Goal: Transaction & Acquisition: Purchase product/service

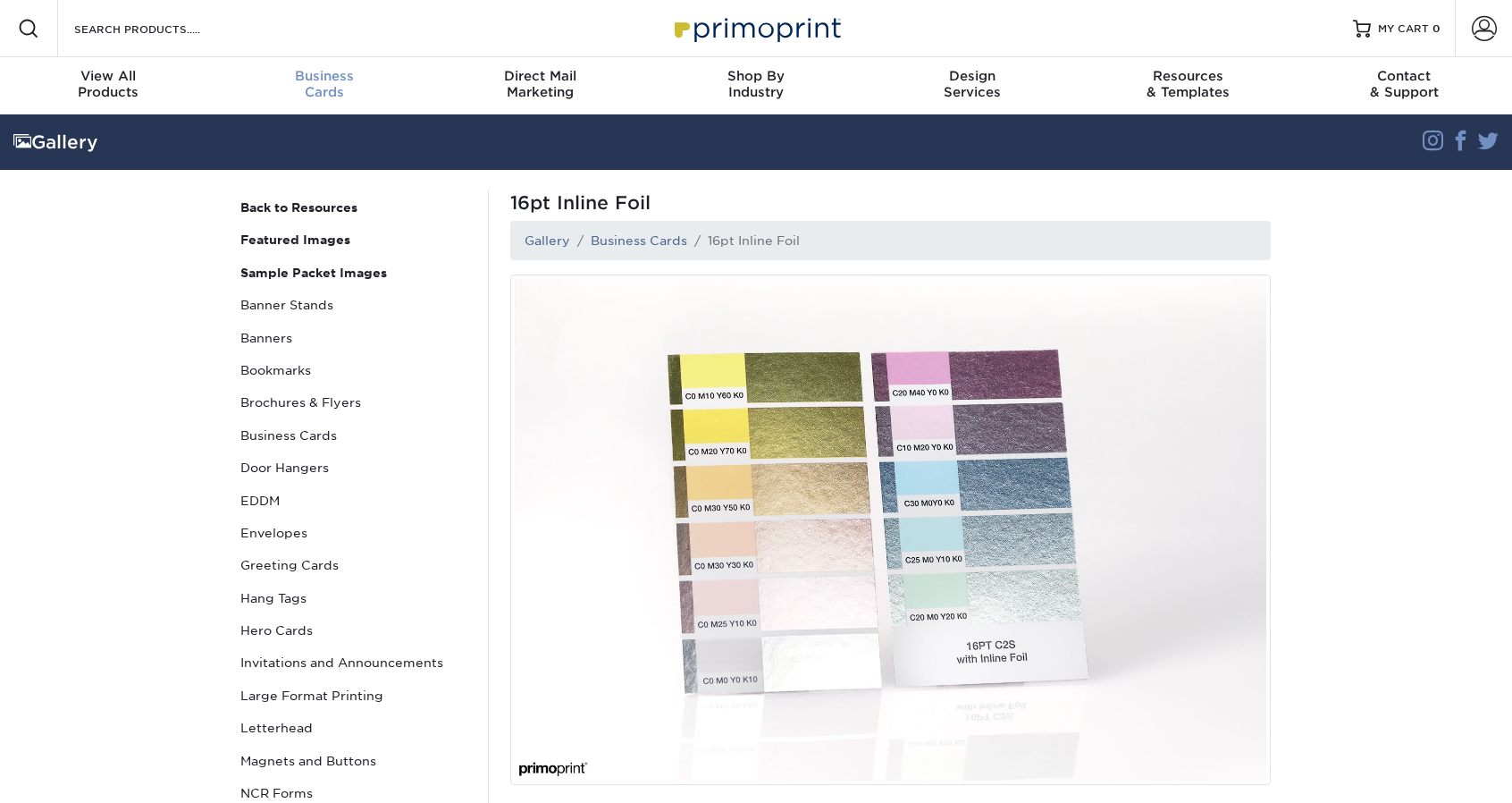
click at [303, 88] on div "Business Cards" at bounding box center [323, 84] width 216 height 32
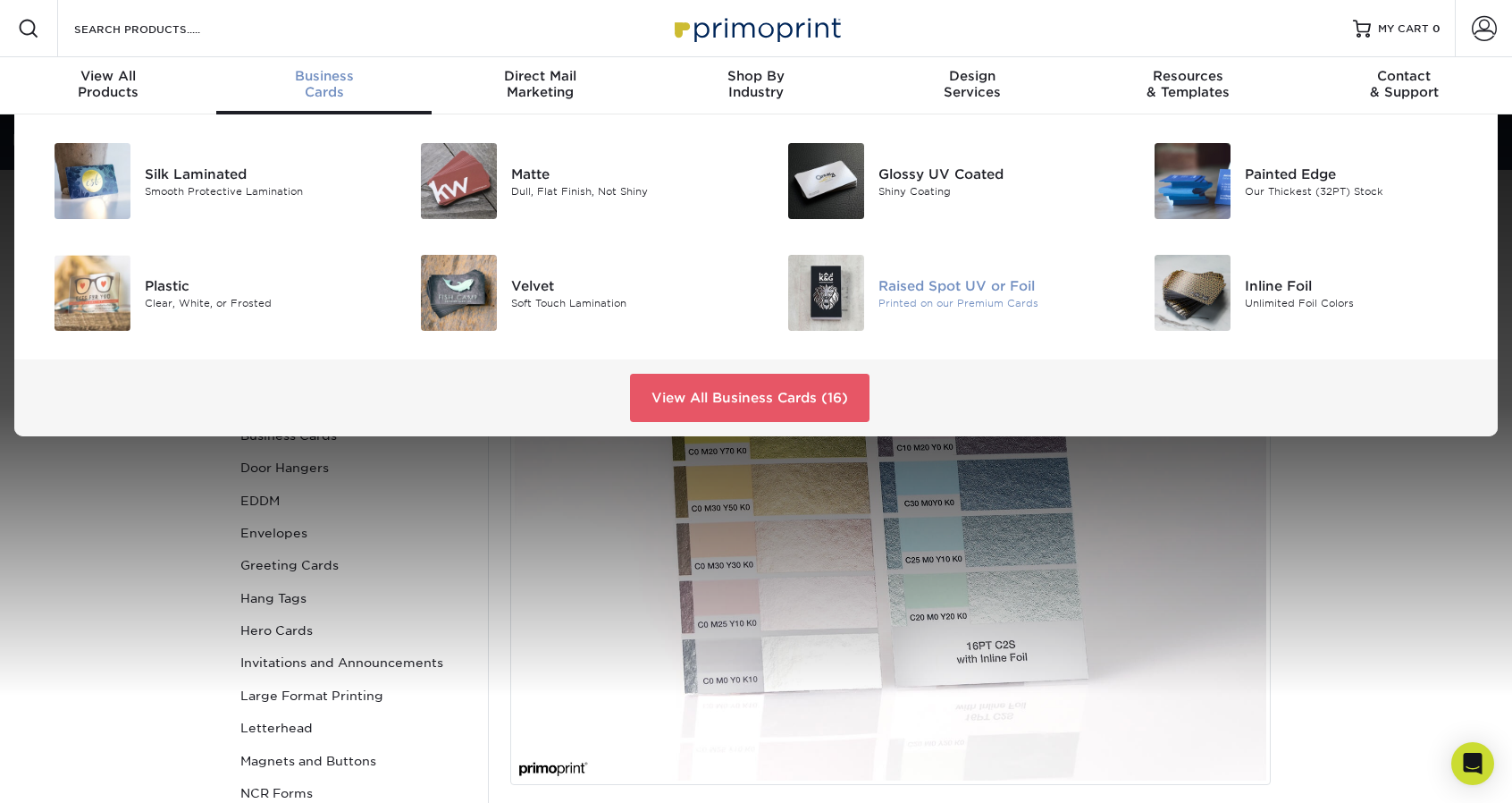
click at [890, 271] on div "Raised Spot UV or Foil Printed on our Premium Cards" at bounding box center [1000, 292] width 245 height 76
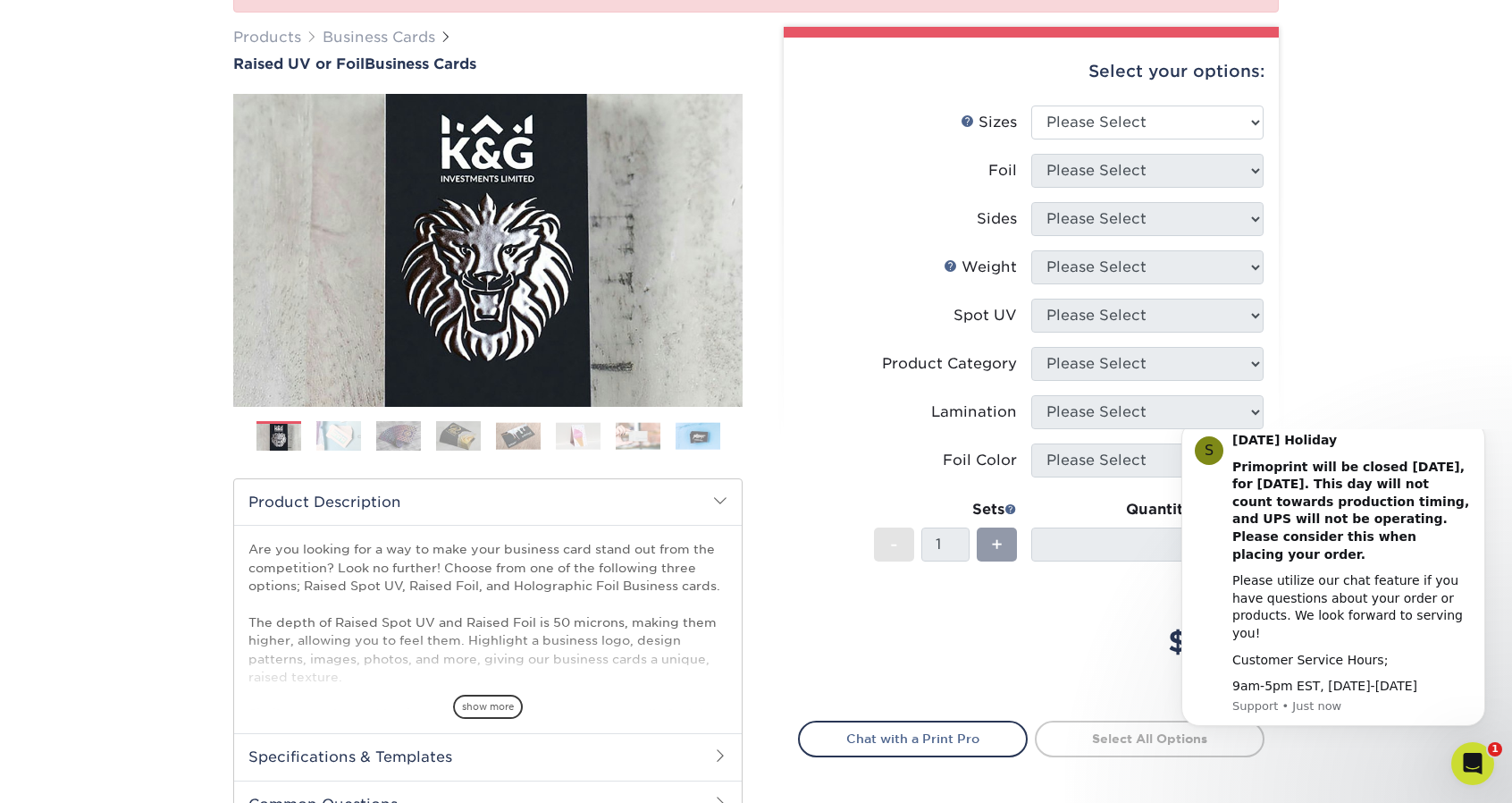
click at [623, 437] on img at bounding box center [638, 435] width 45 height 28
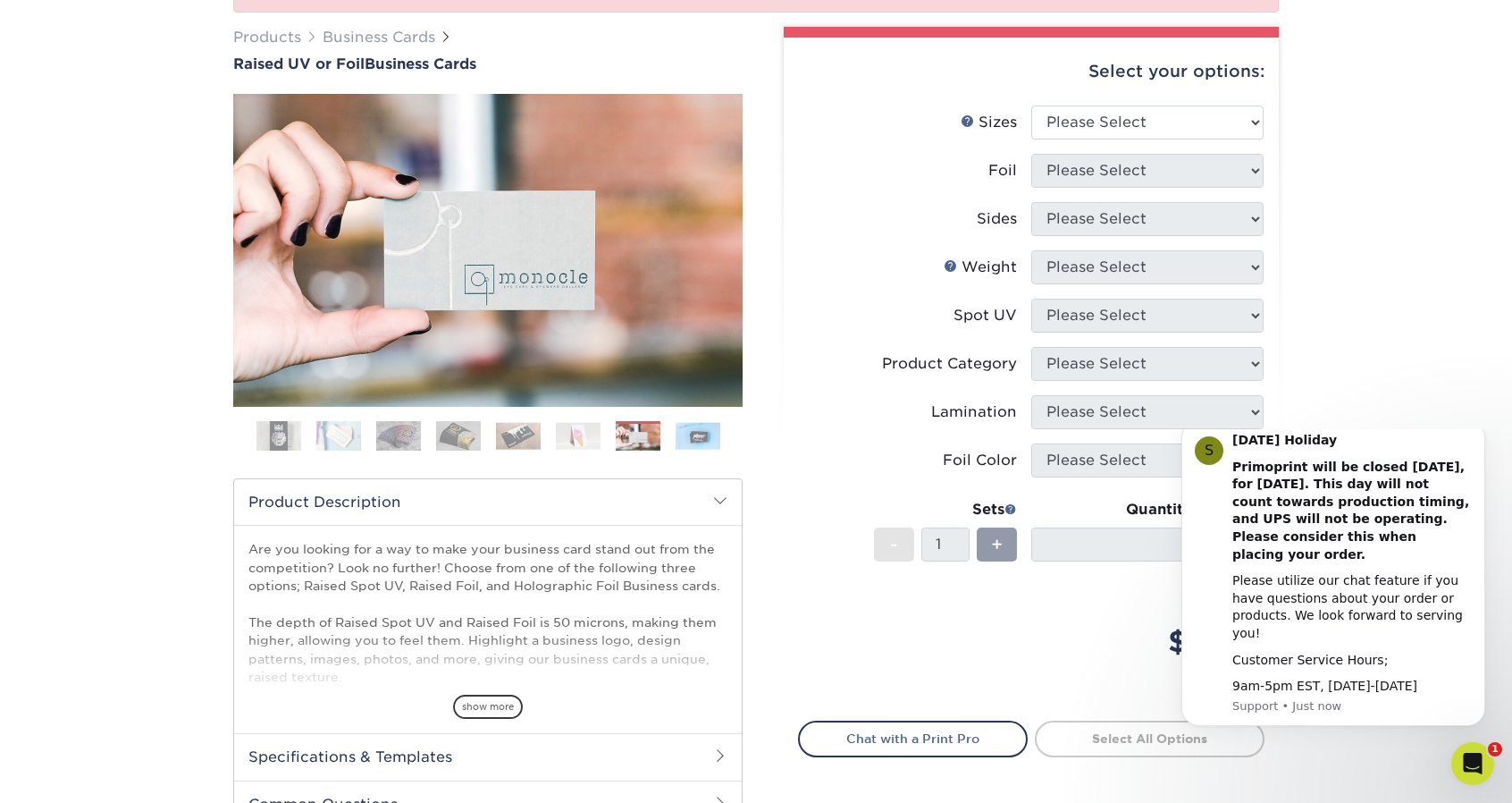
click at [558, 439] on img at bounding box center [578, 435] width 45 height 28
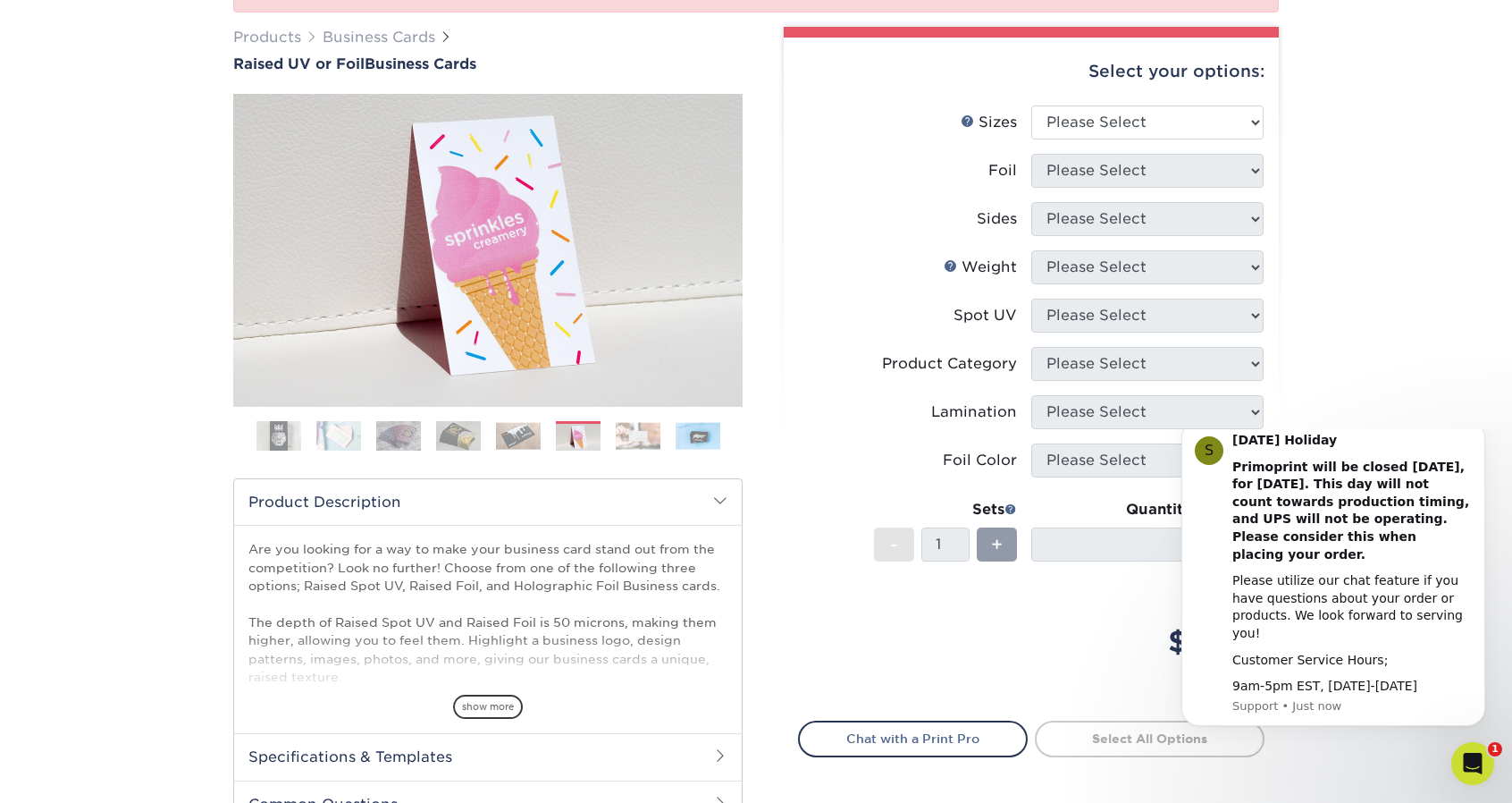
click at [482, 432] on ol at bounding box center [488, 442] width 509 height 43
click at [429, 427] on ol at bounding box center [488, 442] width 509 height 43
click at [409, 435] on img at bounding box center [399, 435] width 45 height 31
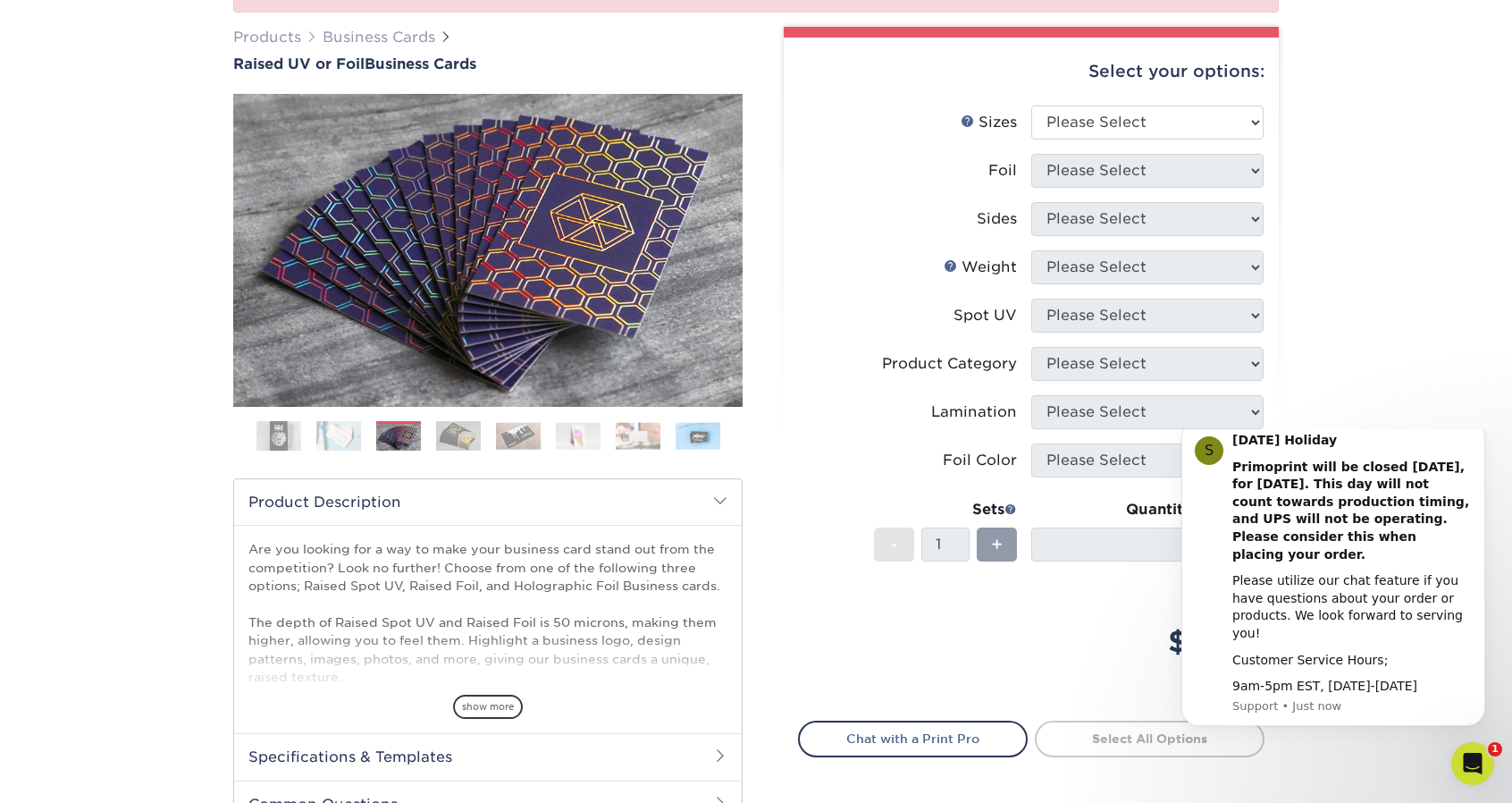
click at [695, 435] on img at bounding box center [697, 435] width 45 height 28
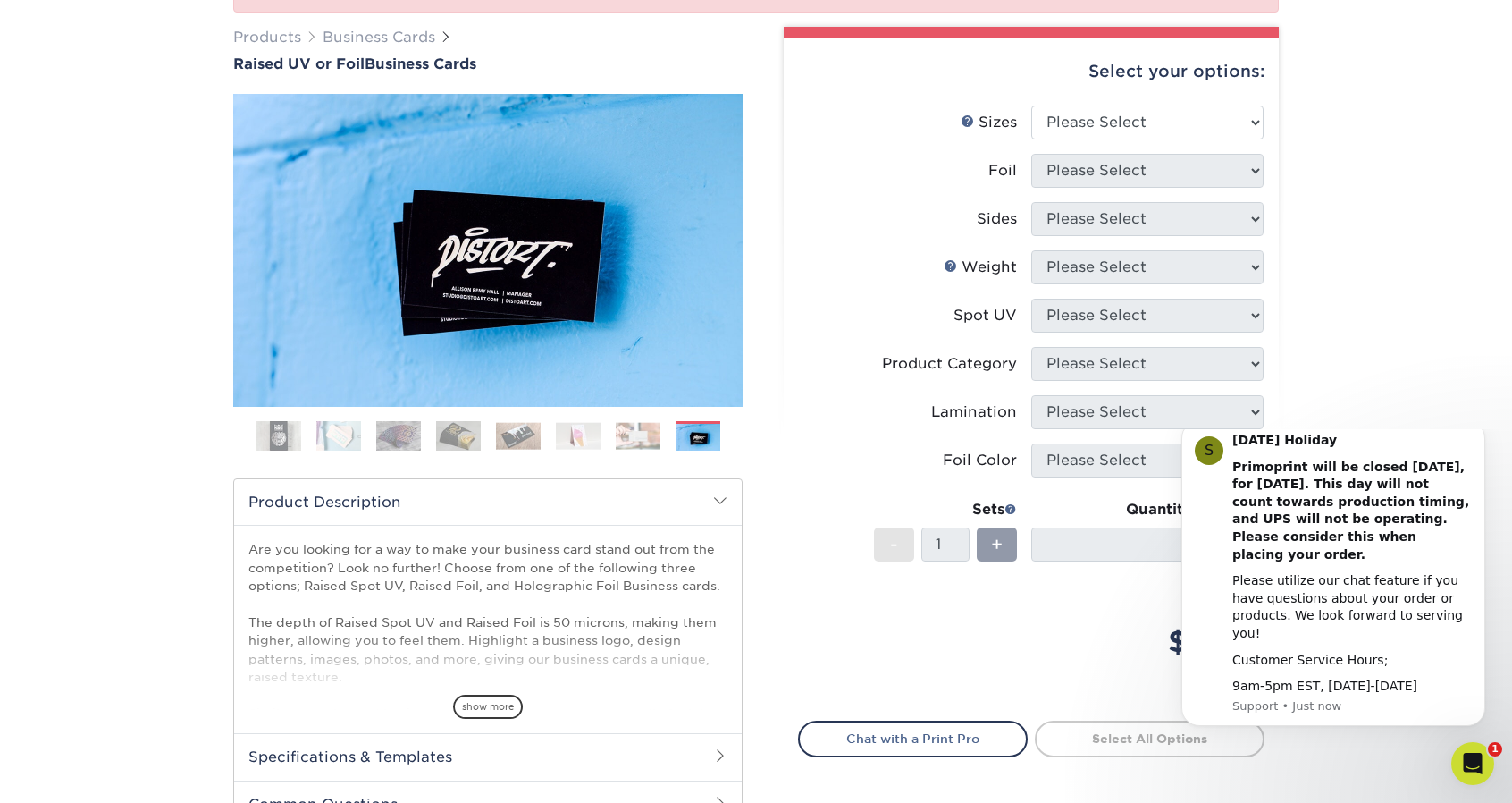
click at [342, 440] on img at bounding box center [338, 435] width 45 height 31
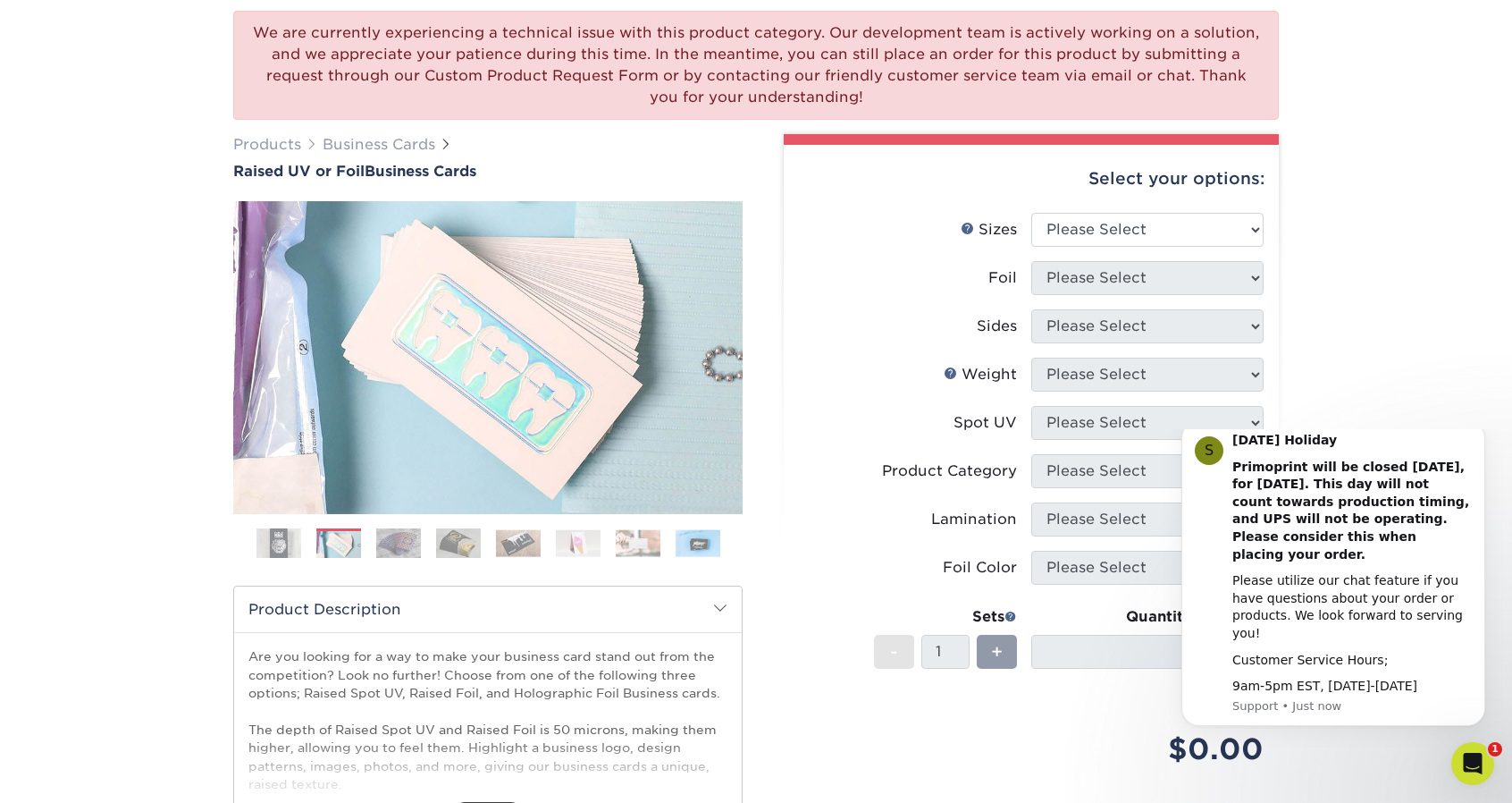
scroll to position [137, 0]
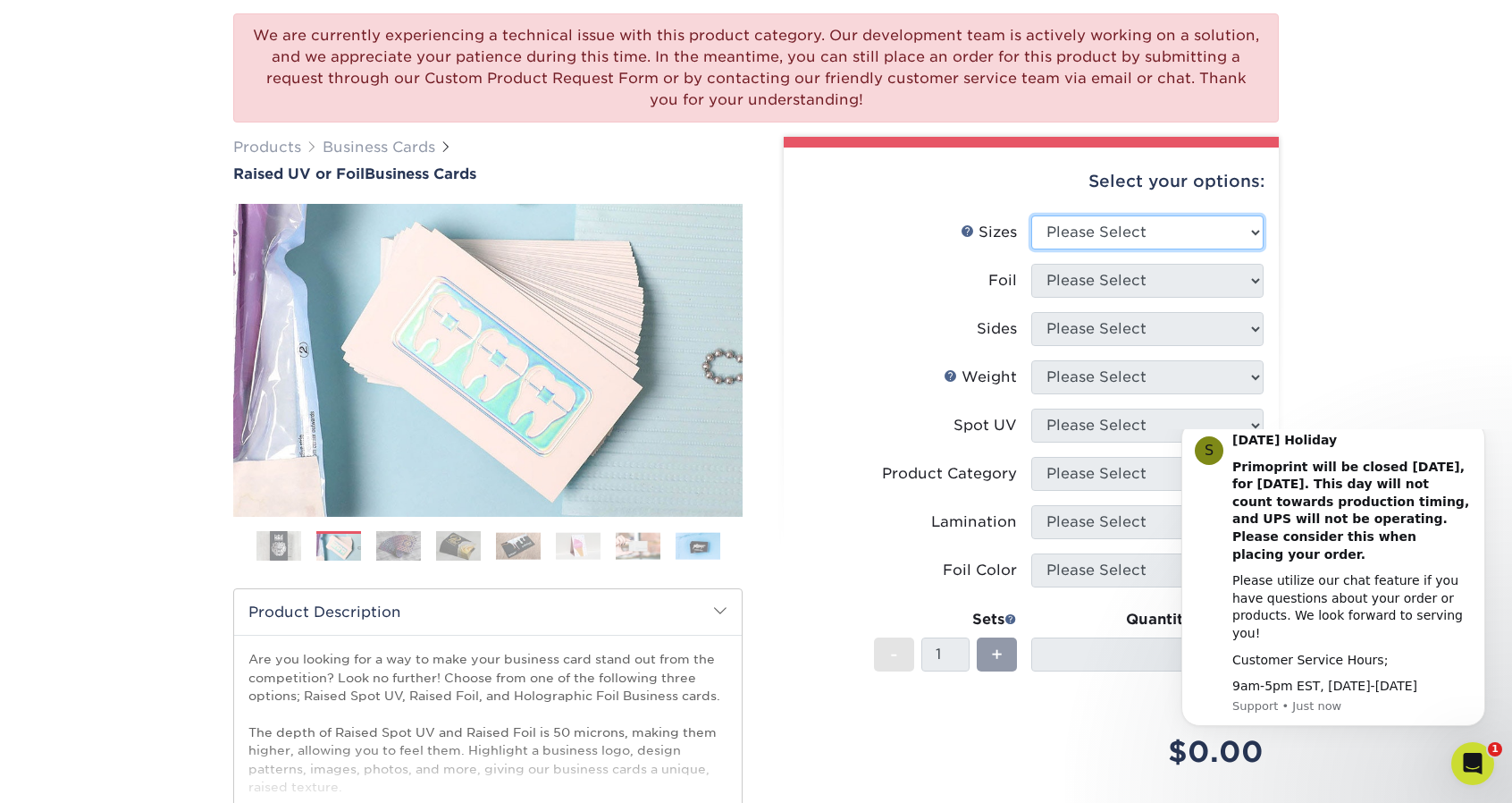
click at [1100, 241] on select "Please Select 2" x 3.5" - Standard" at bounding box center [1147, 232] width 232 height 34
select select "2.00x3.50"
click at [1032, 215] on select "Please Select 2" x 3.5" - Standard" at bounding box center [1147, 232] width 232 height 34
click at [1098, 283] on select "Please Select No Yes" at bounding box center [1147, 280] width 232 height 34
select select "1"
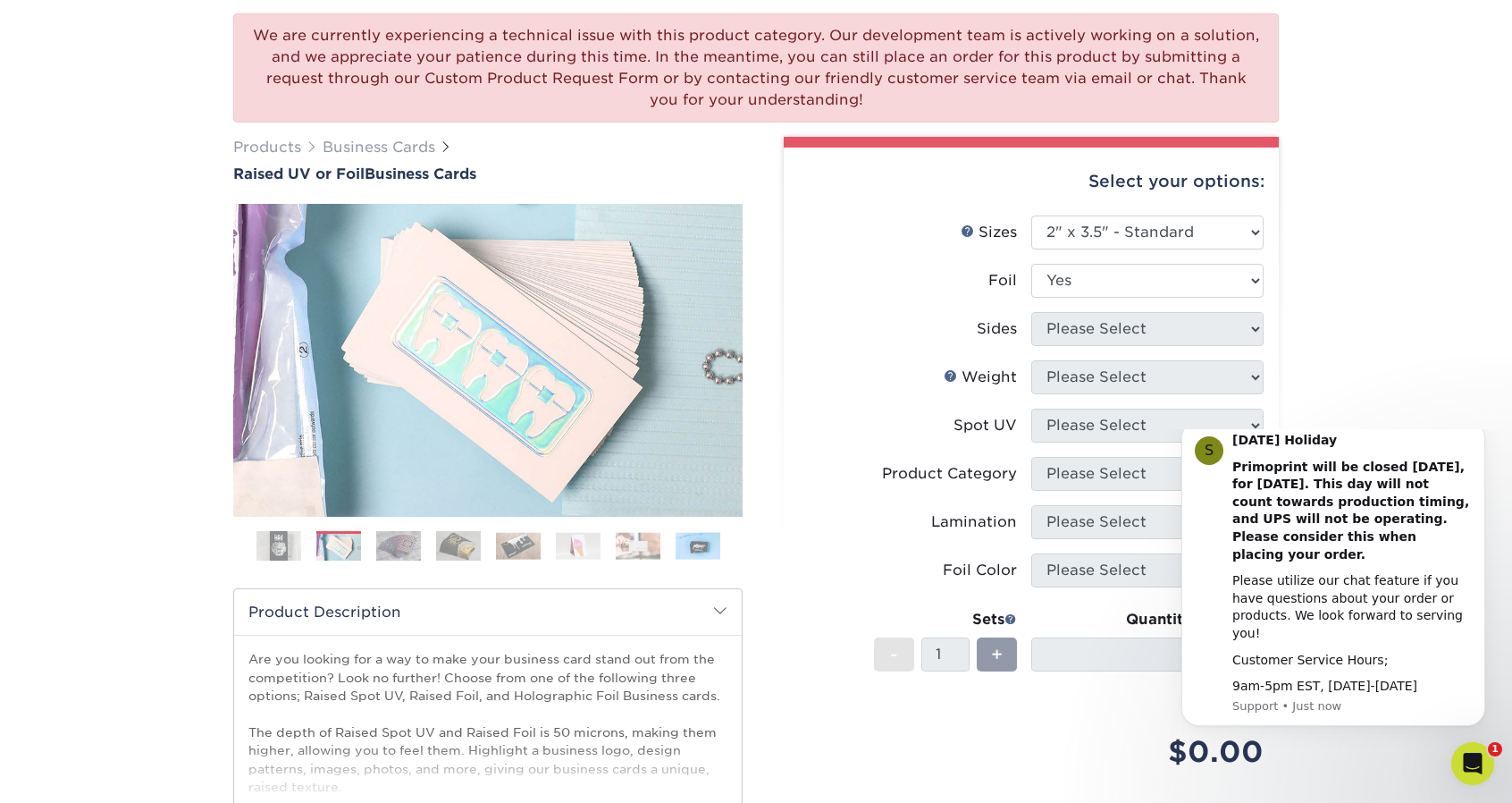
click at [1032, 264] on select "Please Select No Yes" at bounding box center [1147, 280] width 232 height 34
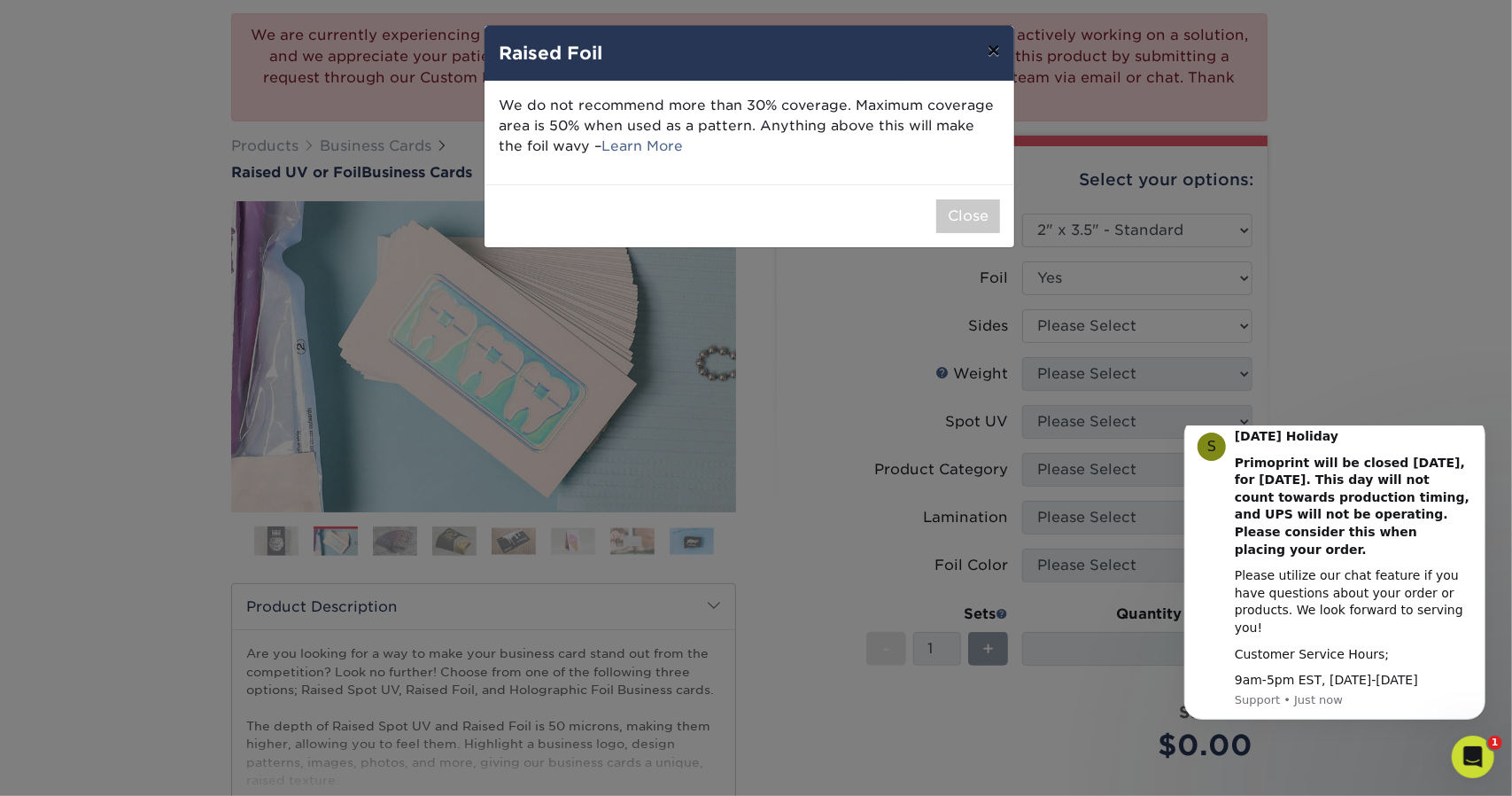
click at [1003, 46] on button "×" at bounding box center [993, 50] width 41 height 49
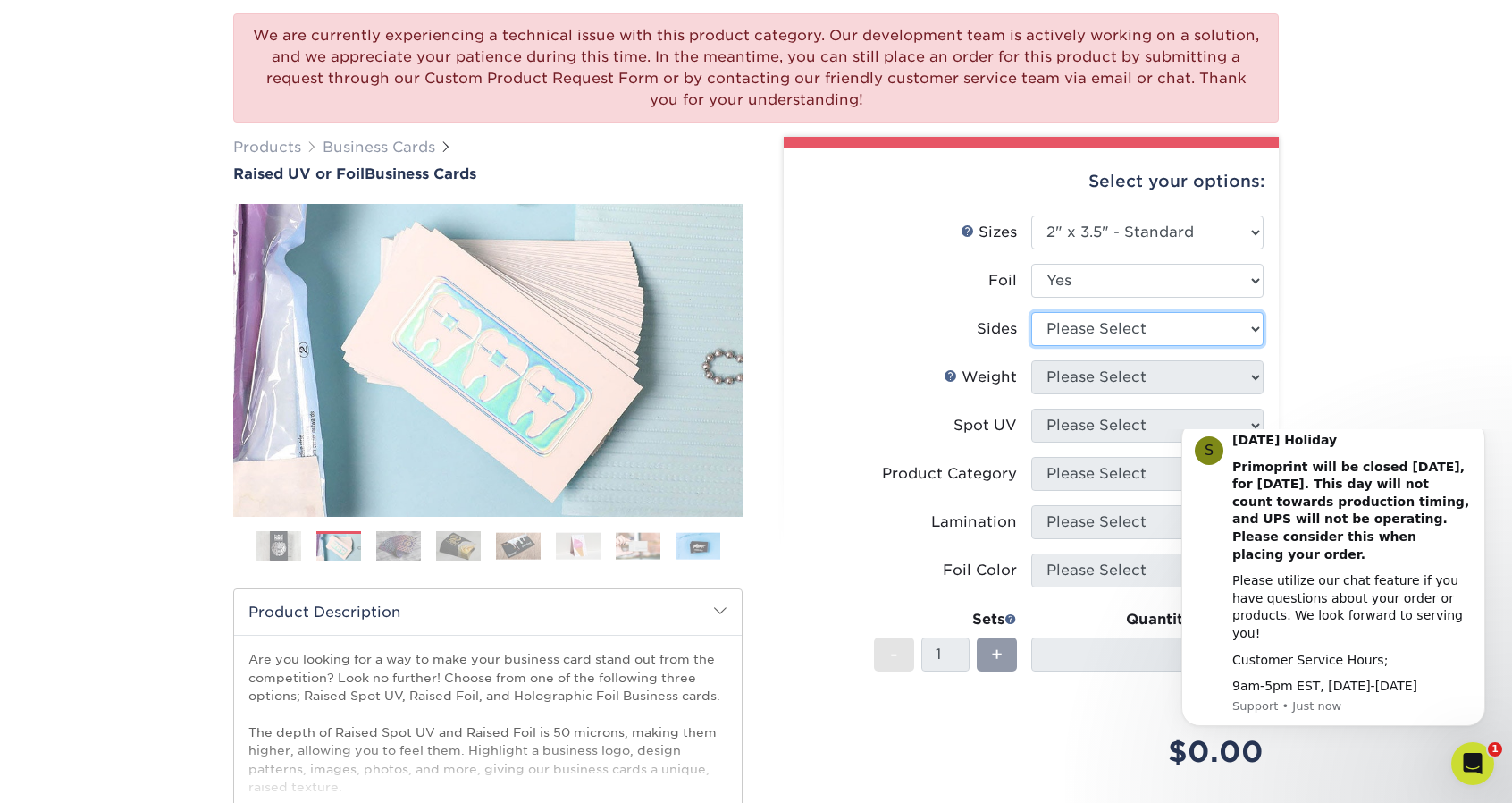
click at [1093, 326] on select "Please Select Print Both Sides - Foil Both Sides Print Both Sides - Foil Front …" at bounding box center [1147, 328] width 232 height 34
select select "e9e9dfb3-fba1-4d60-972c-fd9ca5904d33"
click at [1032, 311] on select "Please Select Print Both Sides - Foil Both Sides Print Both Sides - Foil Front …" at bounding box center [1147, 328] width 232 height 34
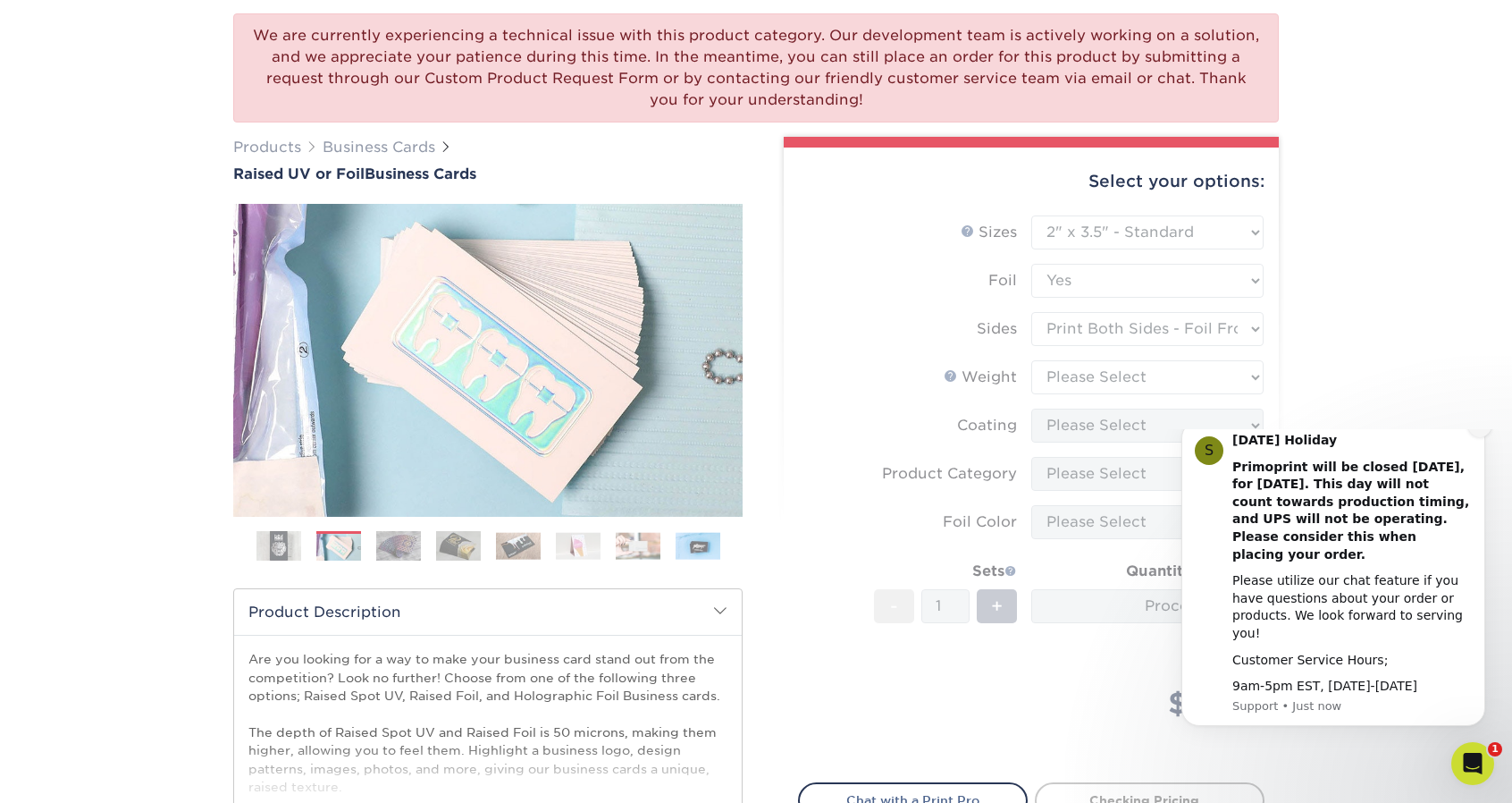
click at [1480, 428] on icon "Dismiss notification" at bounding box center [1479, 424] width 6 height 6
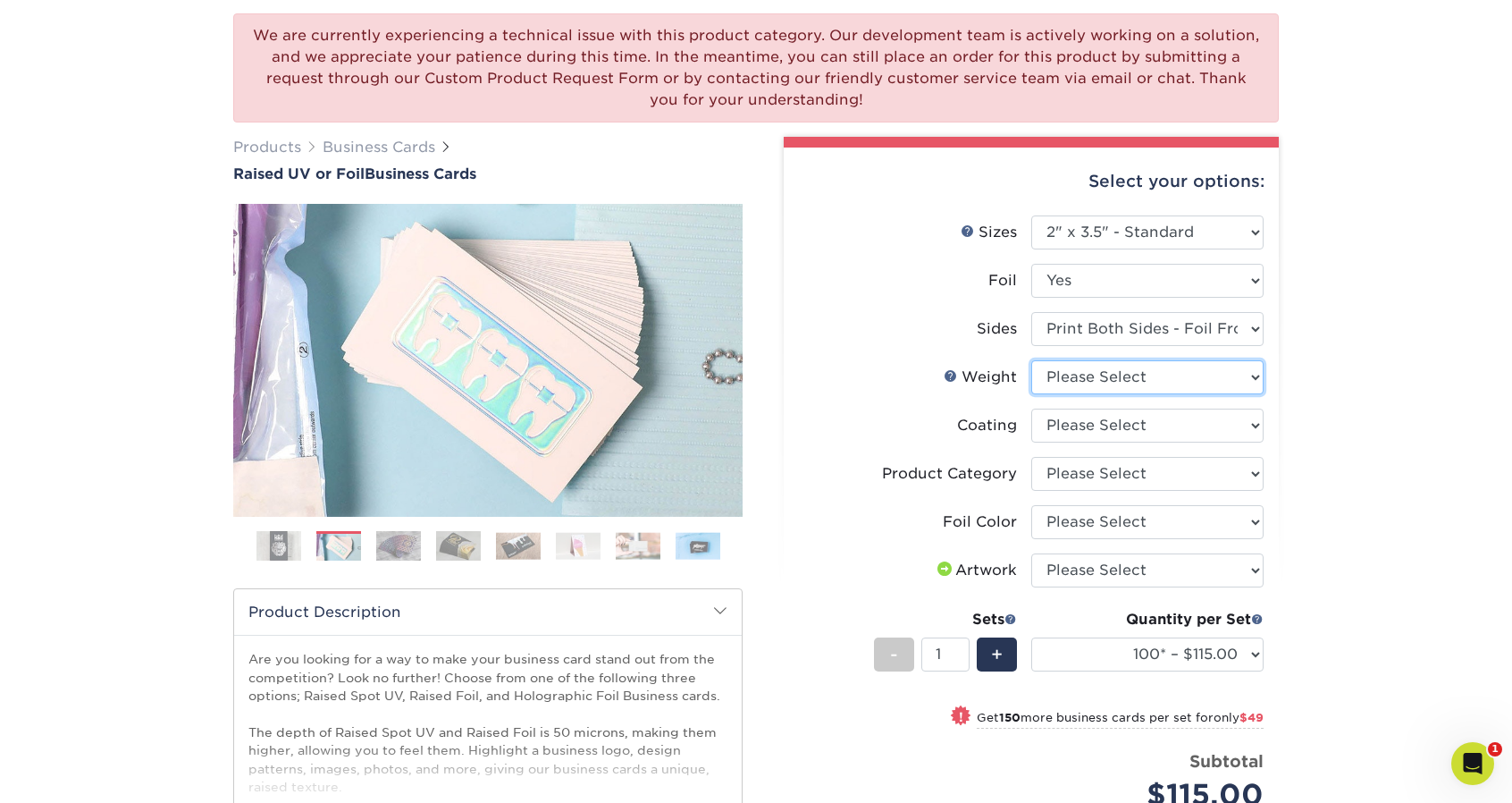
click at [1184, 379] on select "Please Select 16PT" at bounding box center [1147, 377] width 232 height 34
select select "16PT"
click at [1032, 360] on select "Please Select 16PT" at bounding box center [1147, 377] width 232 height 34
click at [1130, 430] on select at bounding box center [1147, 425] width 232 height 34
select select "3e7618de-abca-4bda-9f97-8b9129e913d8"
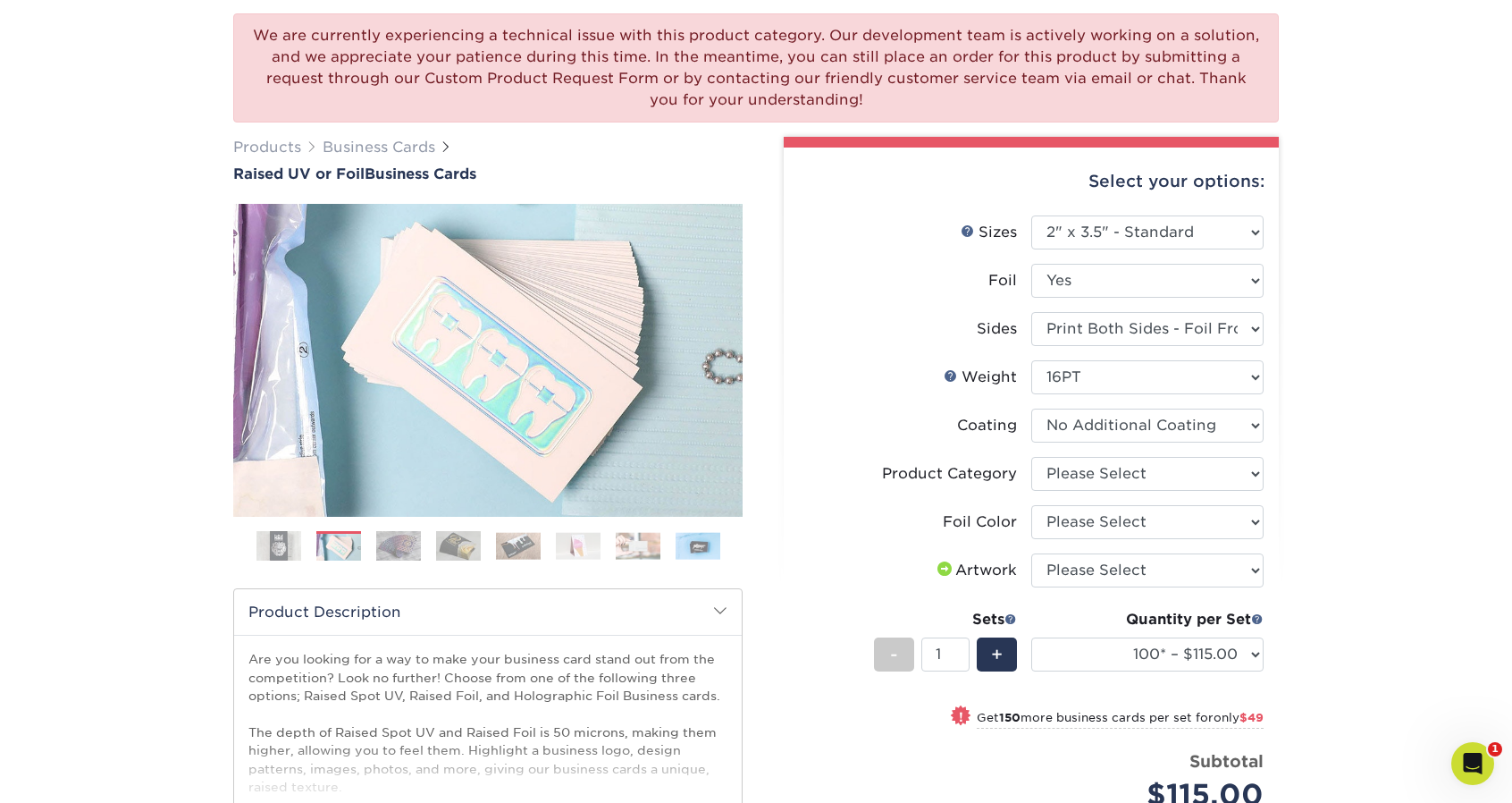
click at [1032, 409] on select at bounding box center [1147, 425] width 232 height 34
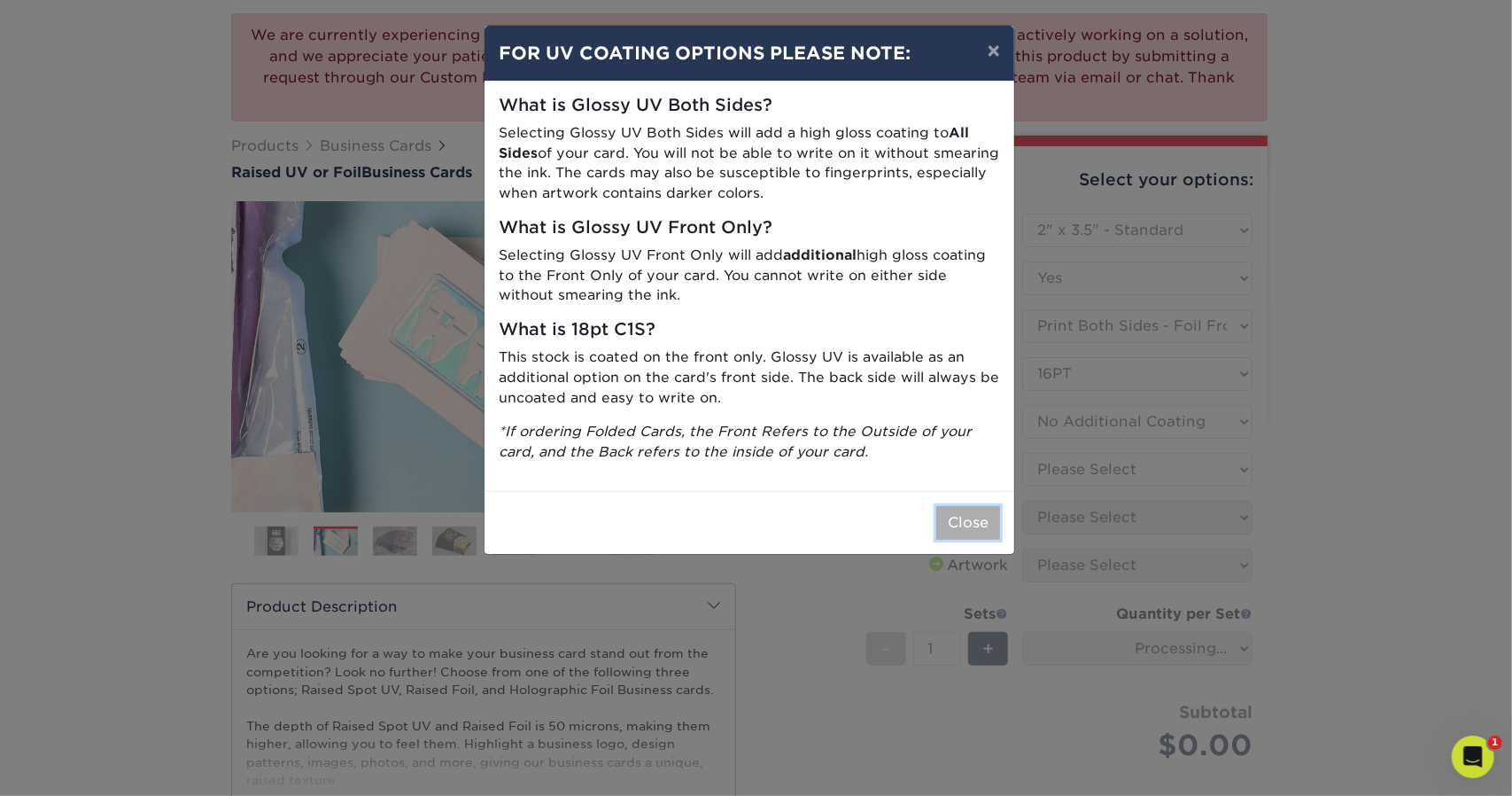
click at [973, 526] on button "Close" at bounding box center [968, 522] width 64 height 34
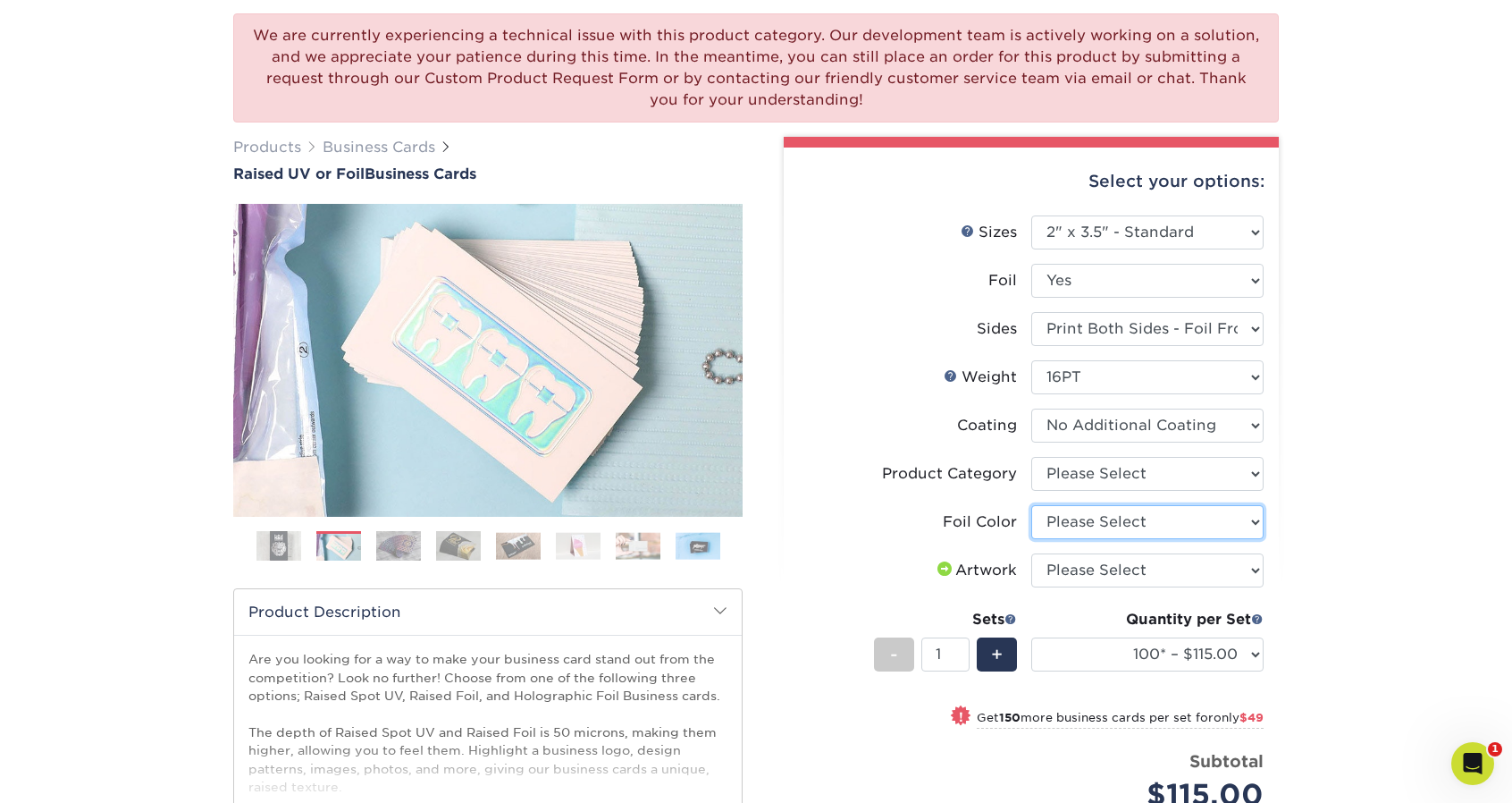
click at [1163, 523] on select "Please Select Silver Foil Gold Foil Holographic Foil" at bounding box center [1147, 522] width 232 height 34
select select "a834dd52-fe06-4ed6-9a86-5bd3c2d02515"
click at [1032, 505] on select "Please Select Silver Foil Gold Foil Holographic Foil" at bounding box center [1147, 522] width 232 height 34
click at [1090, 565] on select "Please Select I will upload files I need a design - $100" at bounding box center [1147, 570] width 232 height 34
select select "upload"
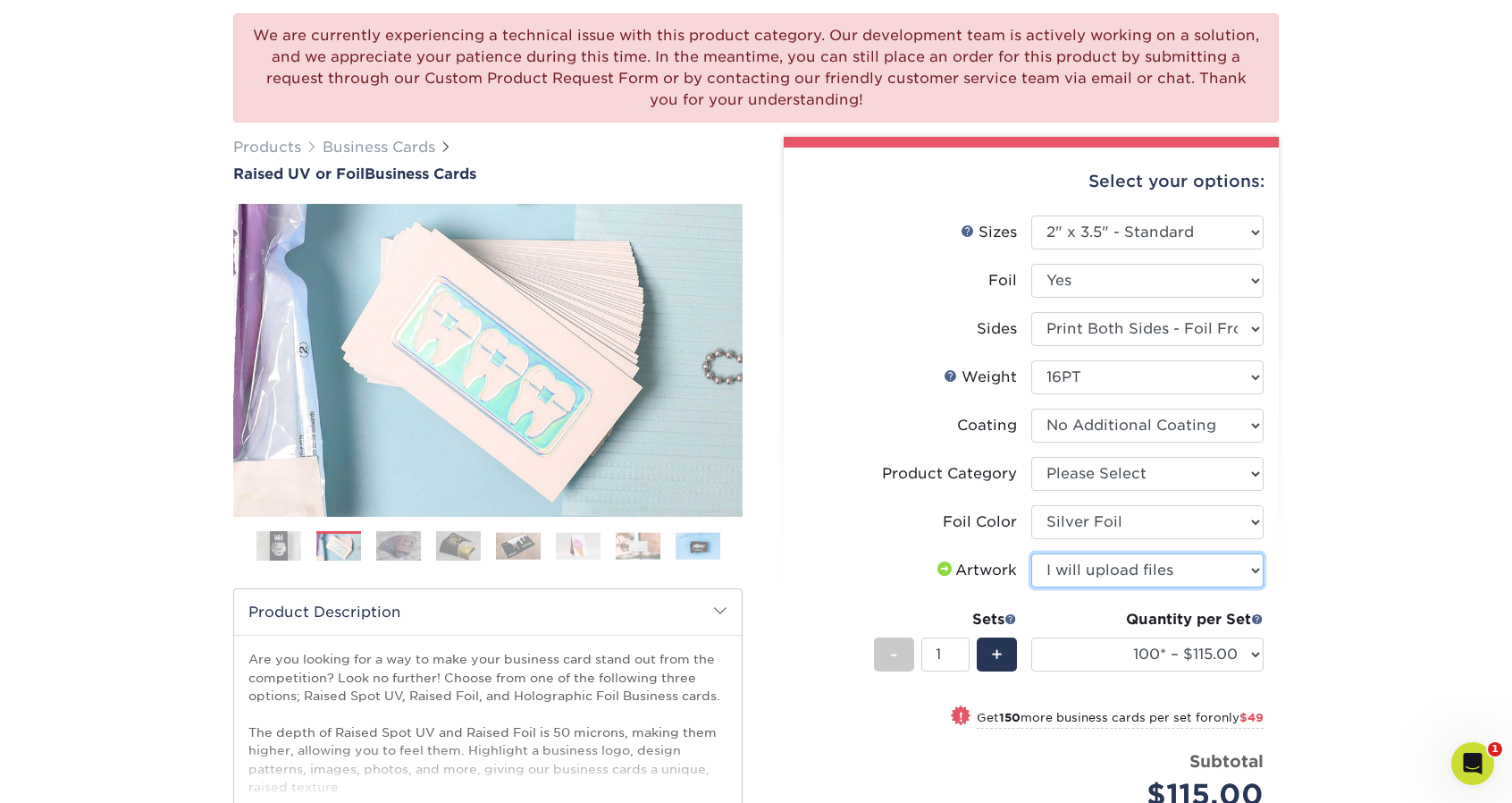
click at [1032, 553] on select "Please Select I will upload files I need a design - $100" at bounding box center [1147, 570] width 232 height 34
click at [1078, 471] on select "Please Select Business Cards" at bounding box center [1147, 473] width 232 height 34
select select "3b5148f1-0588-4f88-a218-97bcfdce65c1"
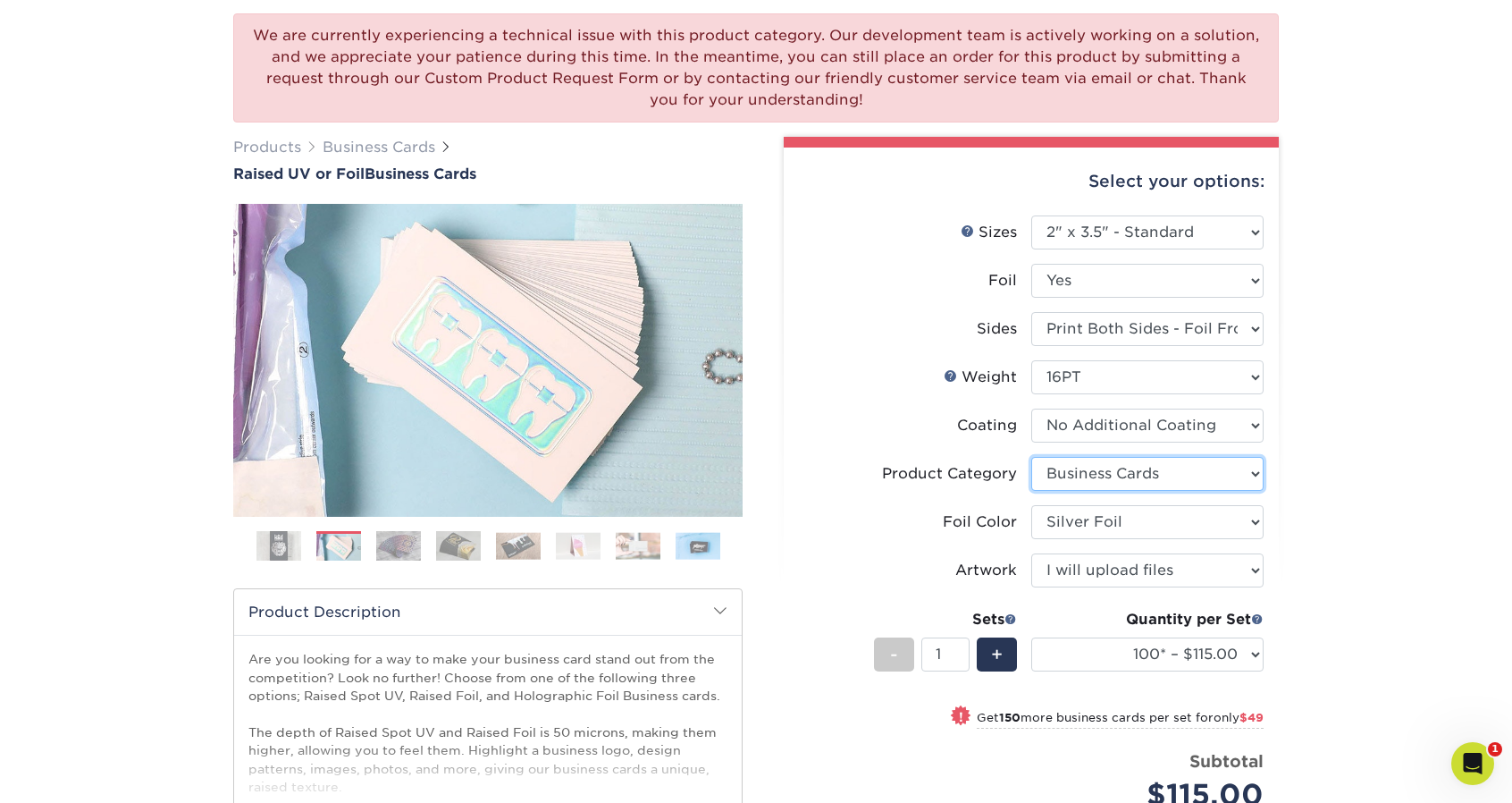
click at [1032, 457] on select "Please Select Business Cards" at bounding box center [1147, 473] width 232 height 34
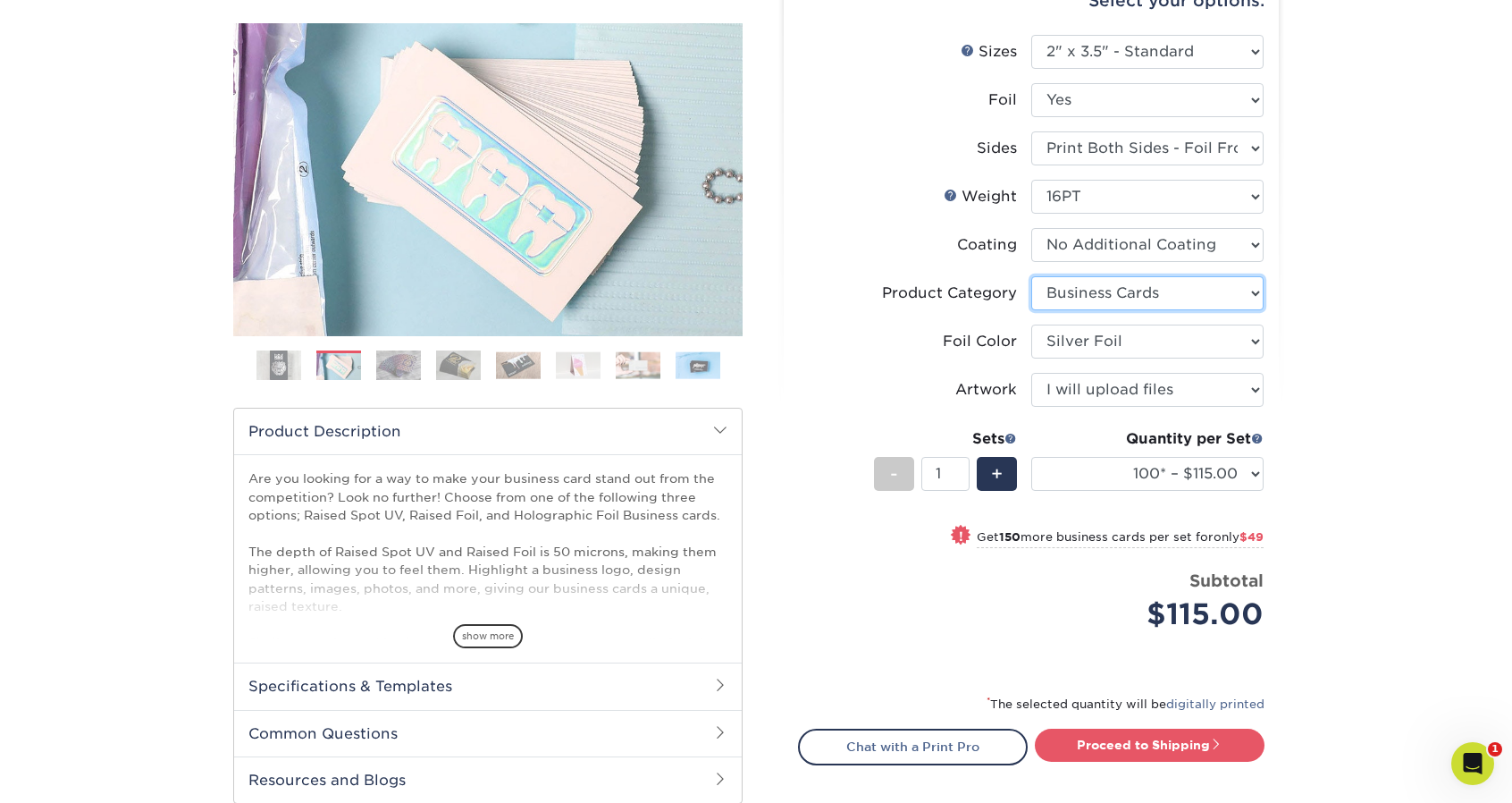
scroll to position [319, 0]
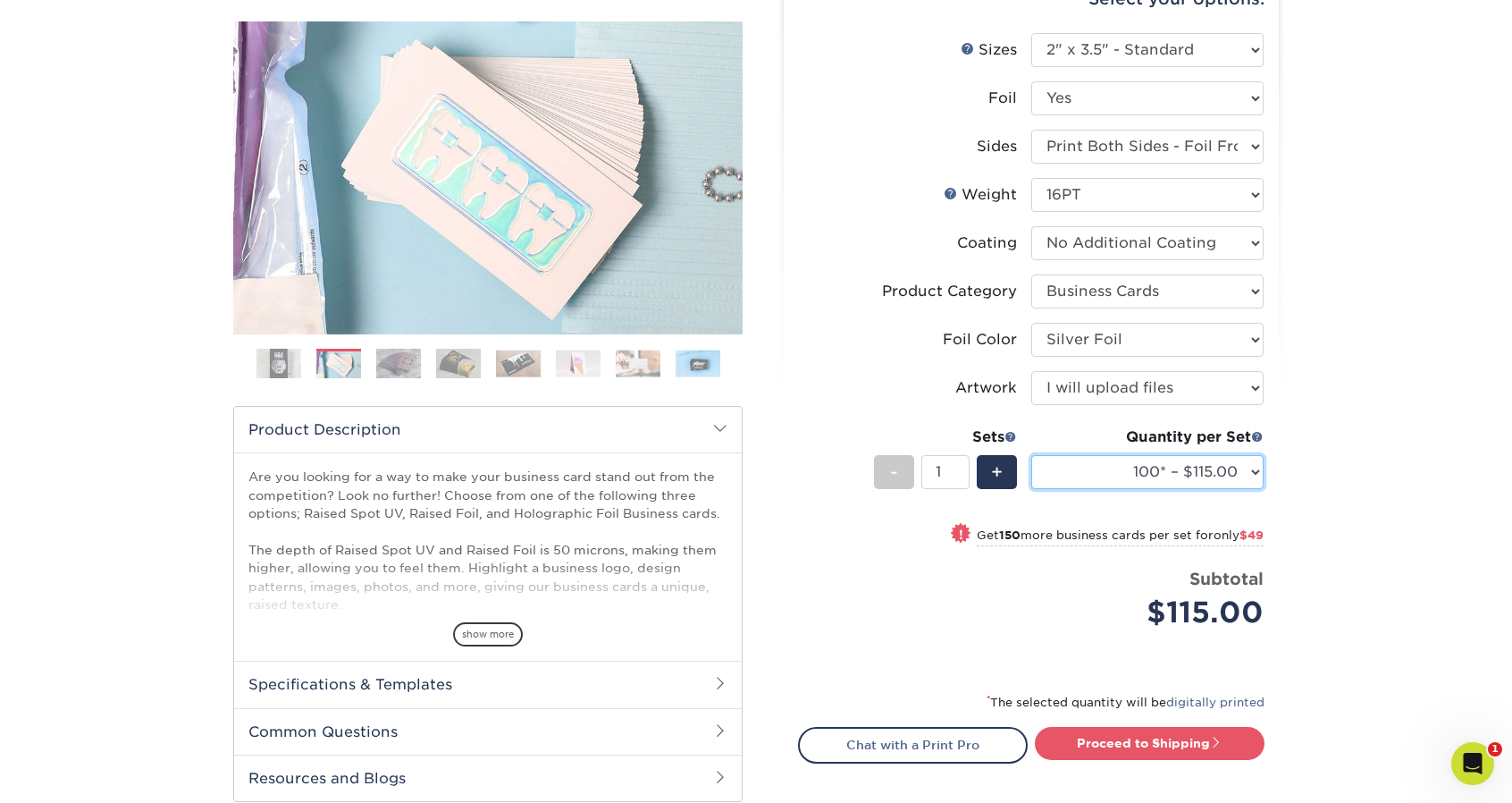
click at [1177, 478] on select "100* – $115.00 250* – $164.00 500* – $221.00" at bounding box center [1147, 471] width 232 height 34
select select "500* – $221.00"
click at [1032, 455] on select "100* – $115.00 250* – $164.00 500* – $221.00" at bounding box center [1147, 471] width 232 height 34
